Goal: Find specific page/section: Find specific page/section

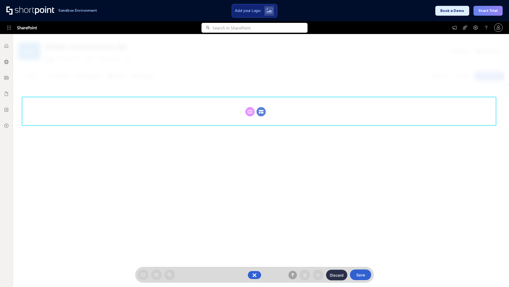
click at [261, 111] on circle at bounding box center [261, 111] width 9 height 9
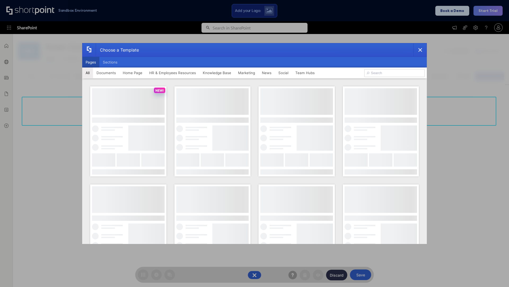
click at [91, 62] on button "Pages" at bounding box center [90, 62] width 17 height 11
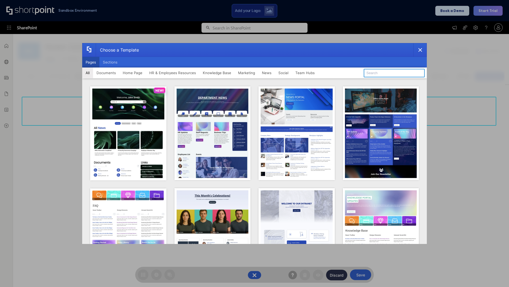
type input "Intranet Layout 1"
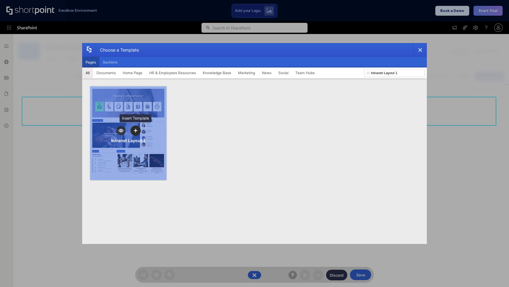
click at [136, 130] on icon "template selector" at bounding box center [136, 130] width 4 height 4
